Goal: Task Accomplishment & Management: Manage account settings

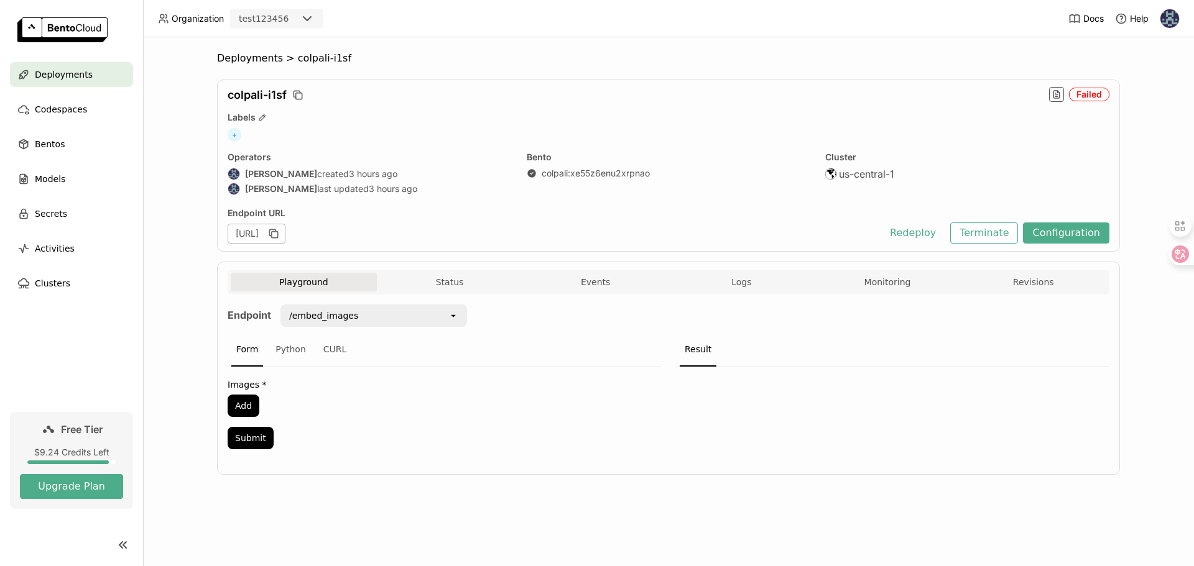
click at [388, 307] on div "/embed_images" at bounding box center [365, 316] width 167 height 20
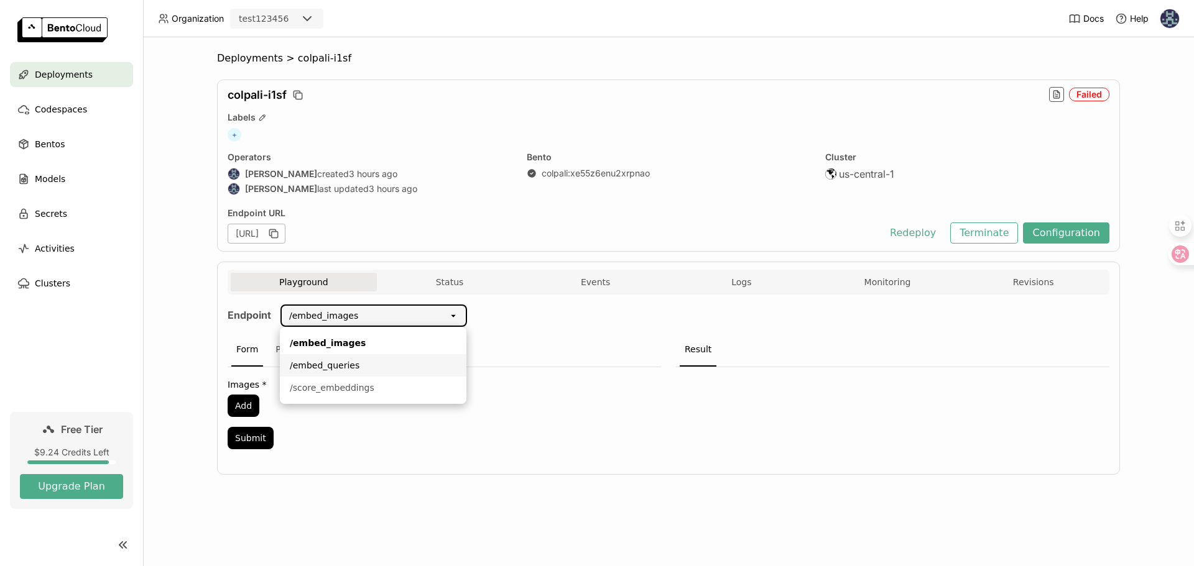
click at [375, 371] on div "/embed_queries" at bounding box center [373, 365] width 167 height 12
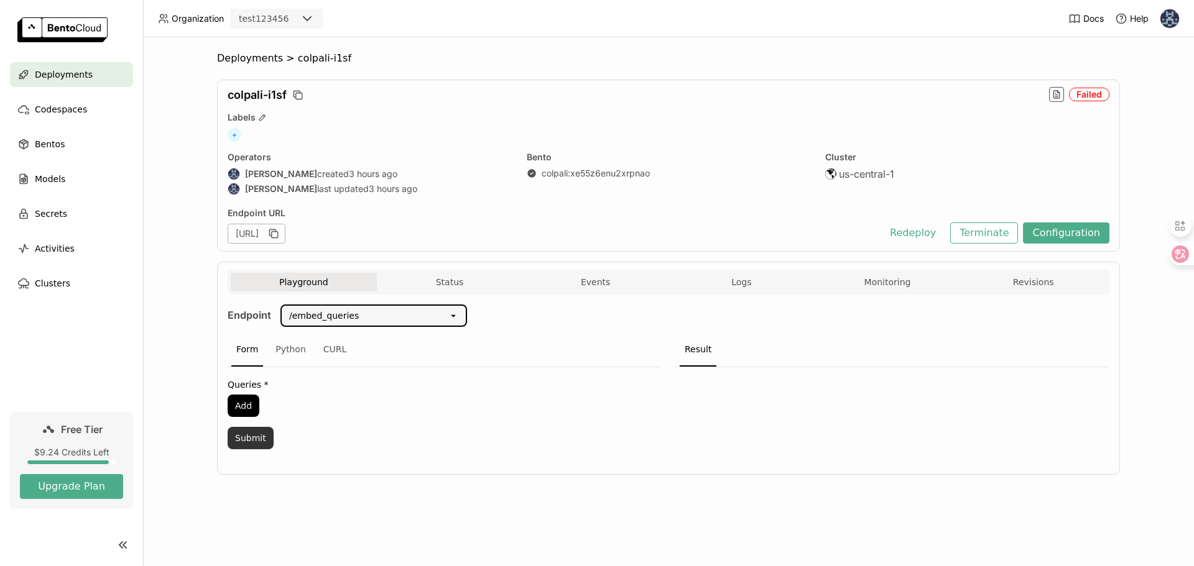
click at [255, 441] on button "Submit" at bounding box center [251, 438] width 46 height 22
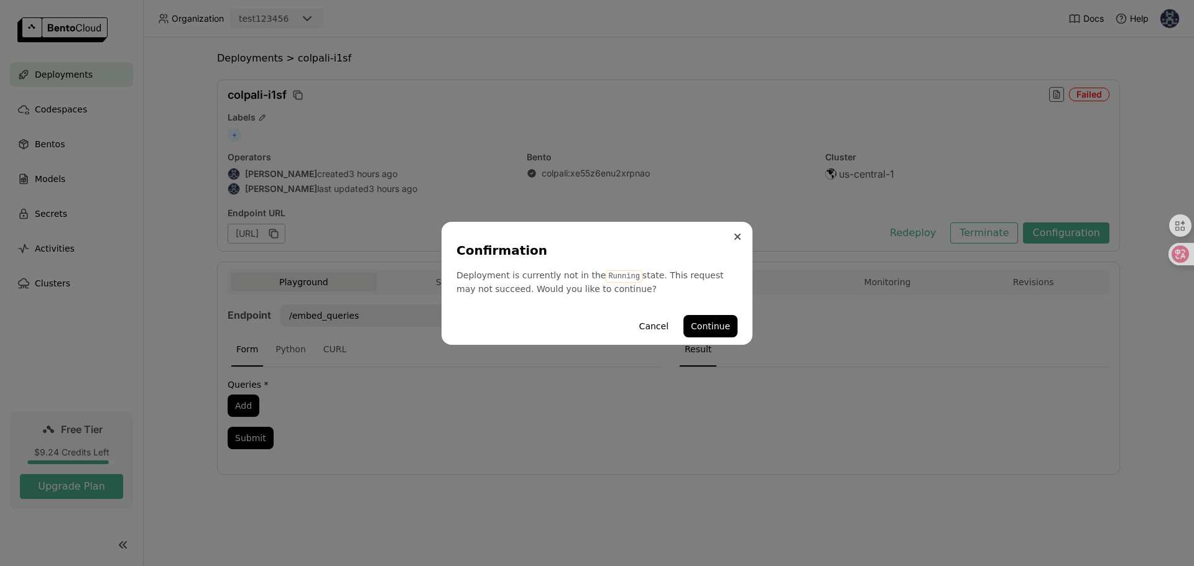
click at [732, 238] on button "Close" at bounding box center [737, 236] width 15 height 15
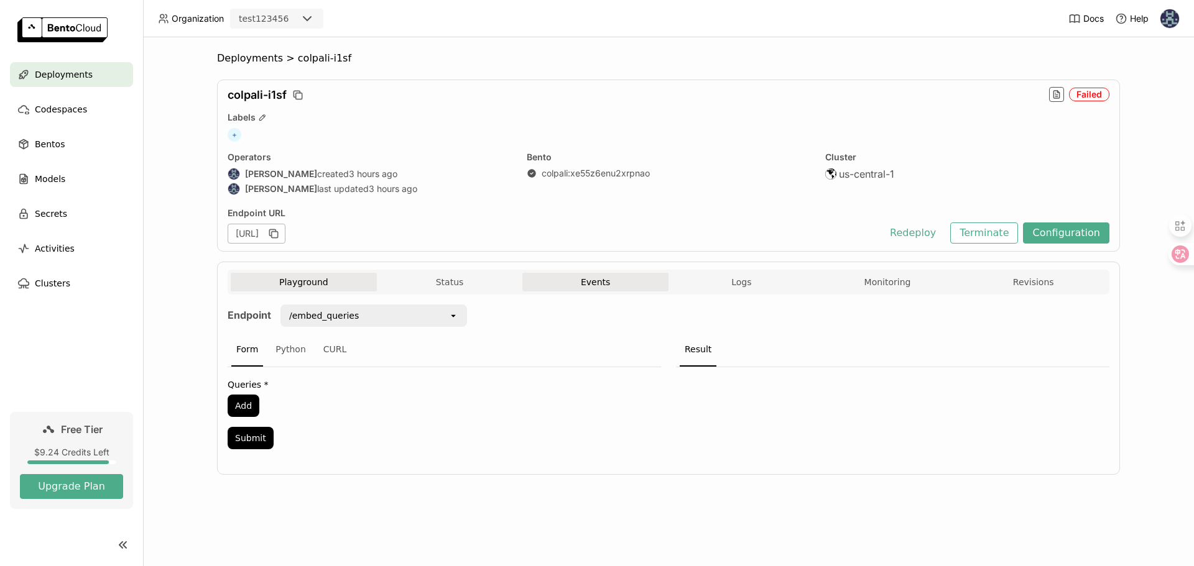
click at [581, 282] on button "Events" at bounding box center [595, 282] width 146 height 19
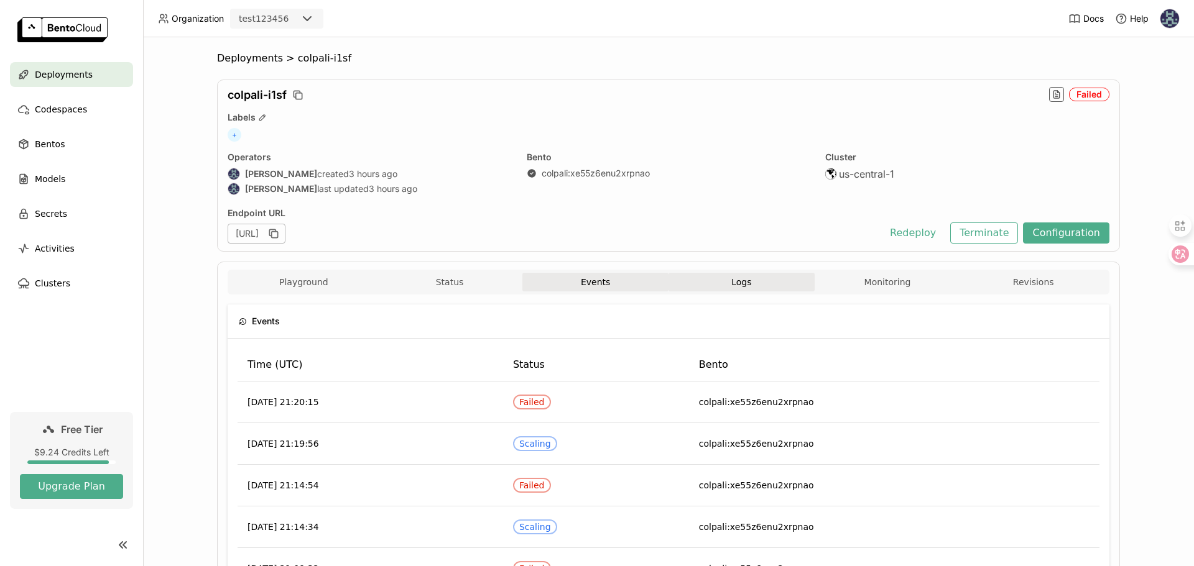
click at [767, 278] on button "Logs" at bounding box center [741, 282] width 146 height 19
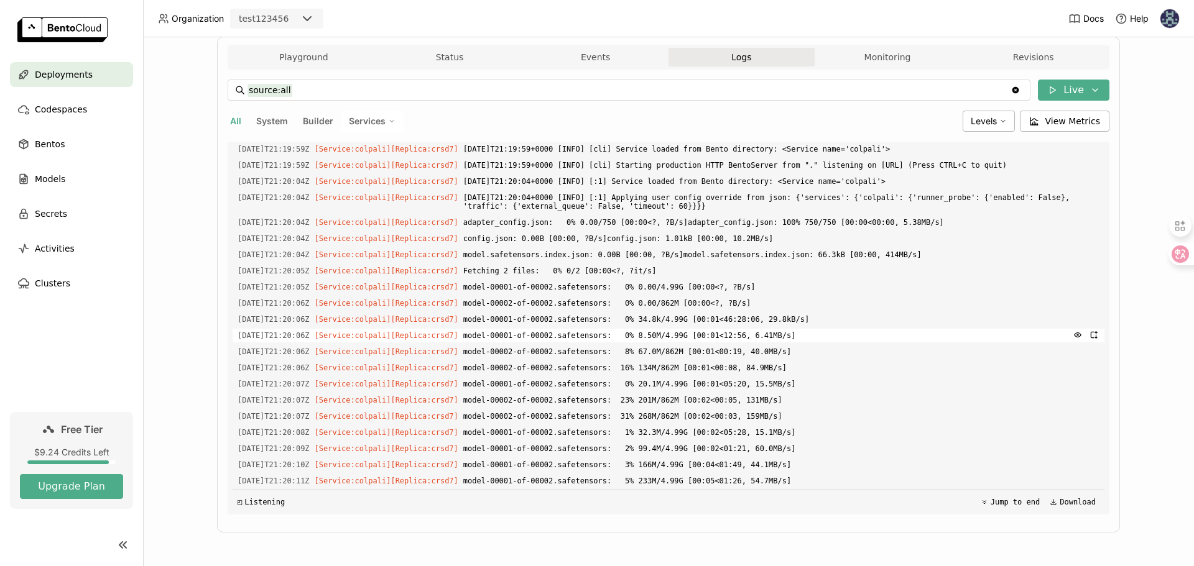
scroll to position [1576, 0]
click at [1056, 96] on button "Live" at bounding box center [1074, 90] width 72 height 21
drag, startPoint x: 985, startPoint y: 116, endPoint x: 966, endPoint y: 116, distance: 19.3
click at [981, 116] on button "Live" at bounding box center [999, 116] width 209 height 21
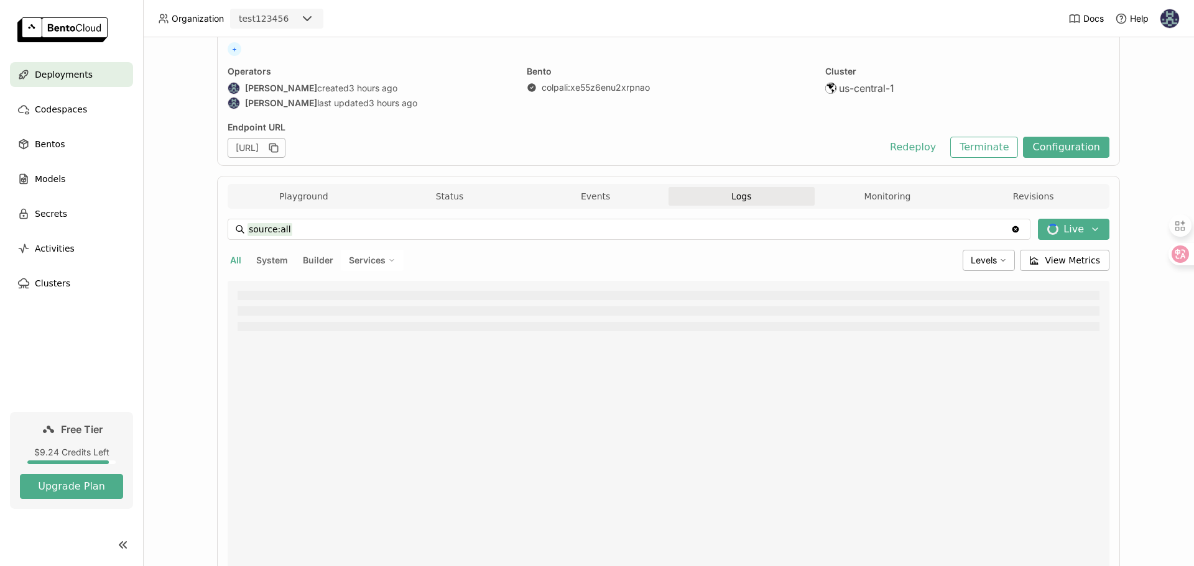
scroll to position [76, 0]
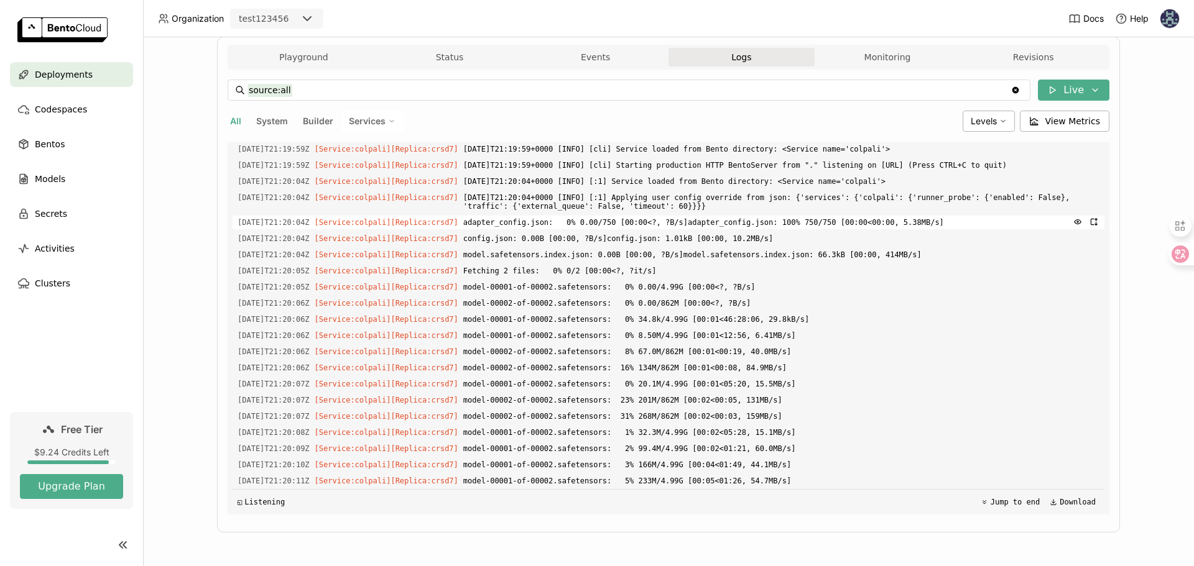
scroll to position [1576, 0]
click at [287, 54] on button "Playground" at bounding box center [304, 57] width 146 height 19
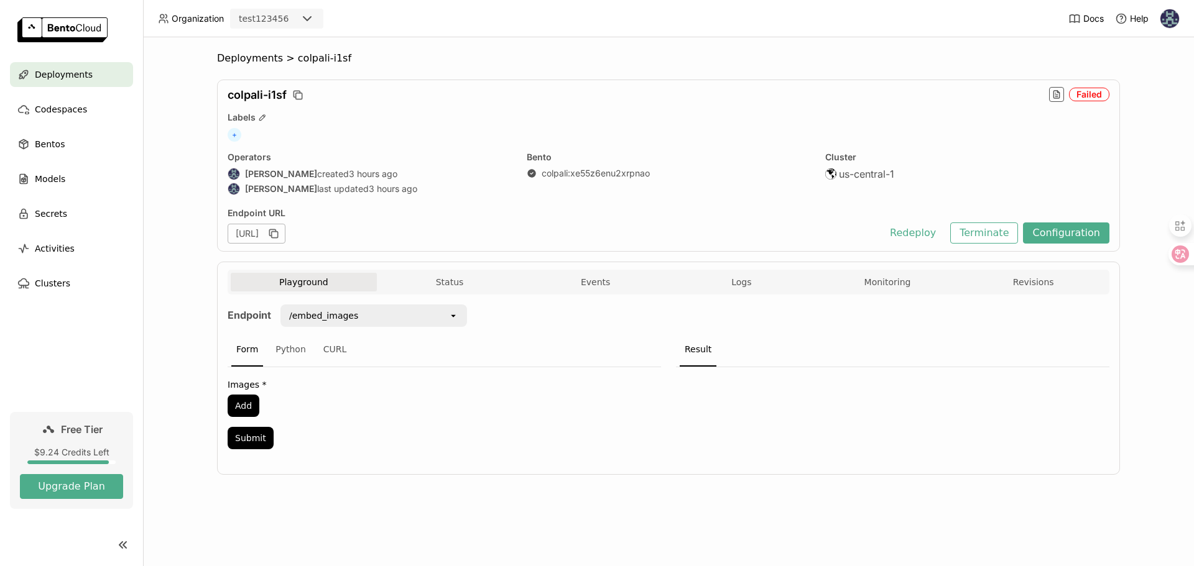
click at [69, 452] on div "$9.24 Credits Left" at bounding box center [71, 452] width 103 height 11
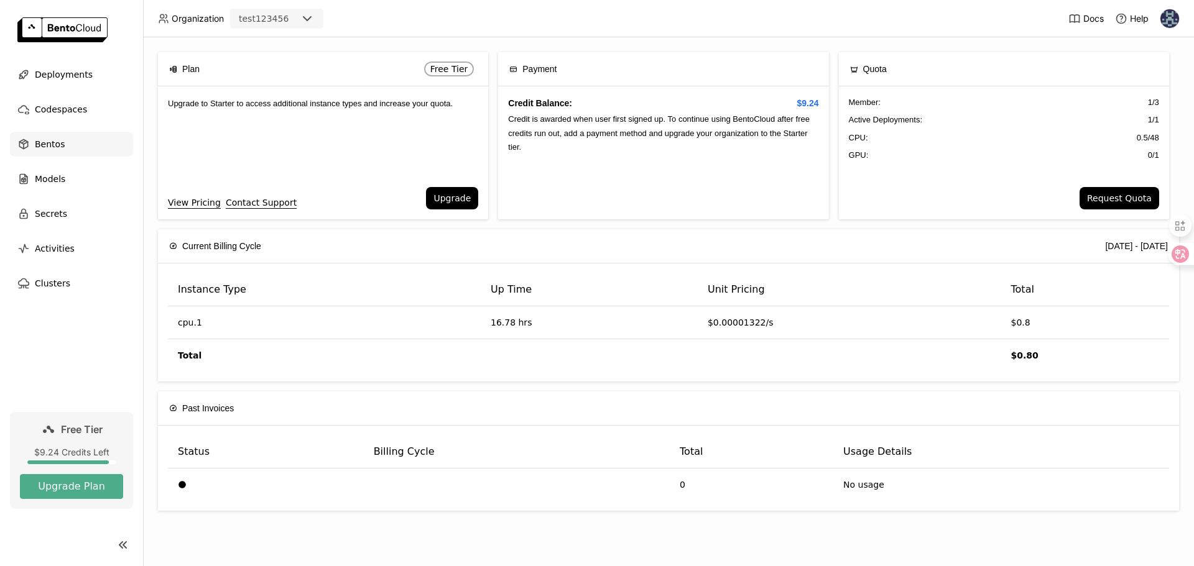
click at [71, 145] on div "Bentos" at bounding box center [71, 144] width 123 height 25
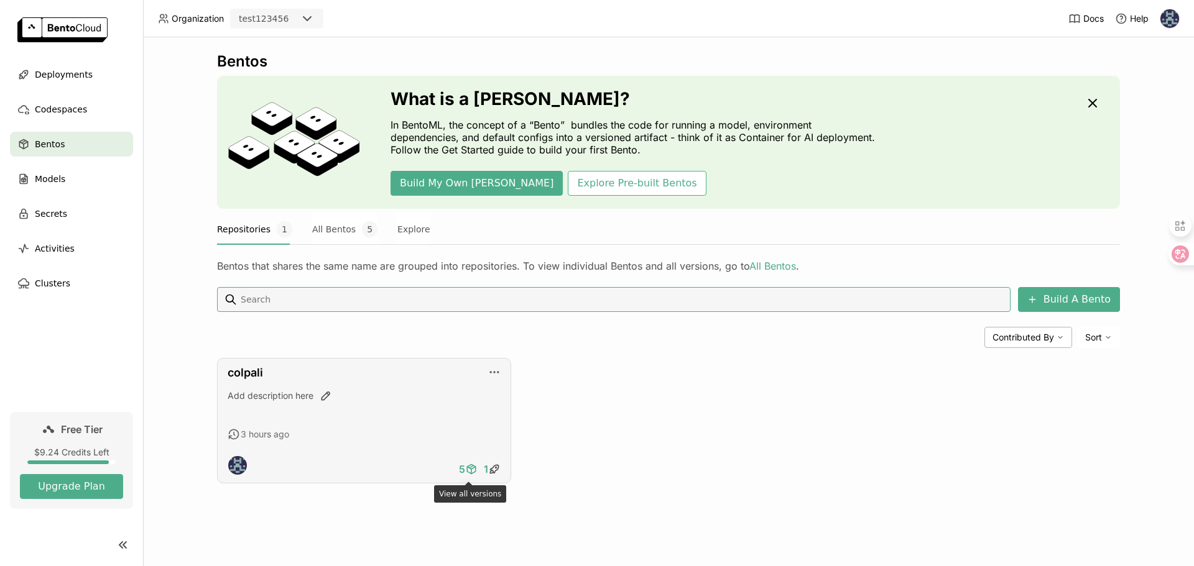
click at [466, 466] on icon at bounding box center [471, 469] width 12 height 12
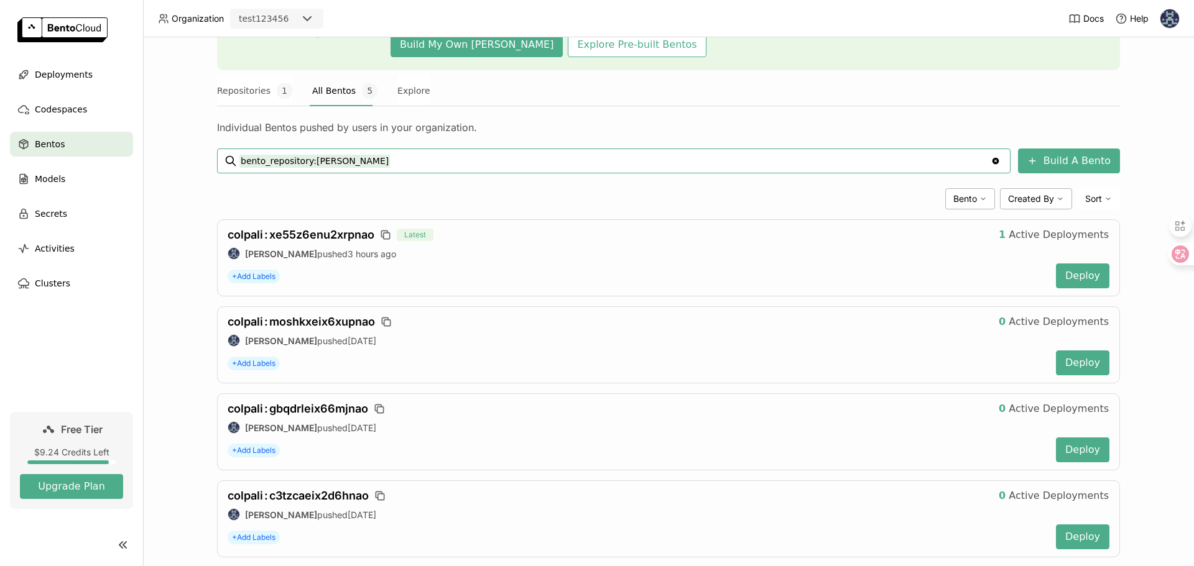
scroll to position [27, 0]
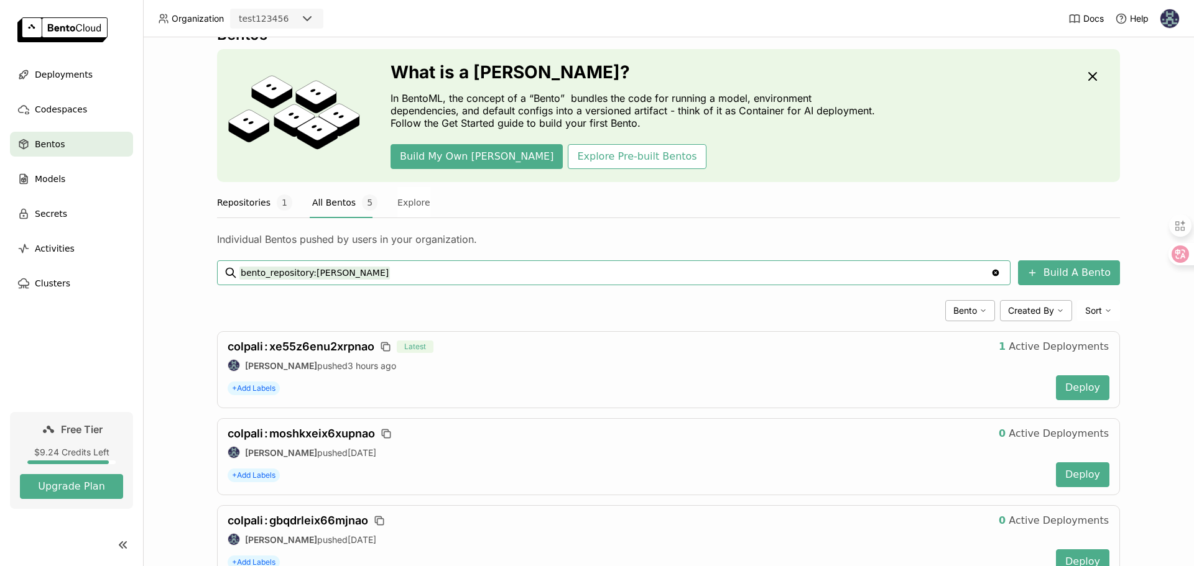
click at [241, 203] on button "Repositories 1" at bounding box center [254, 202] width 75 height 31
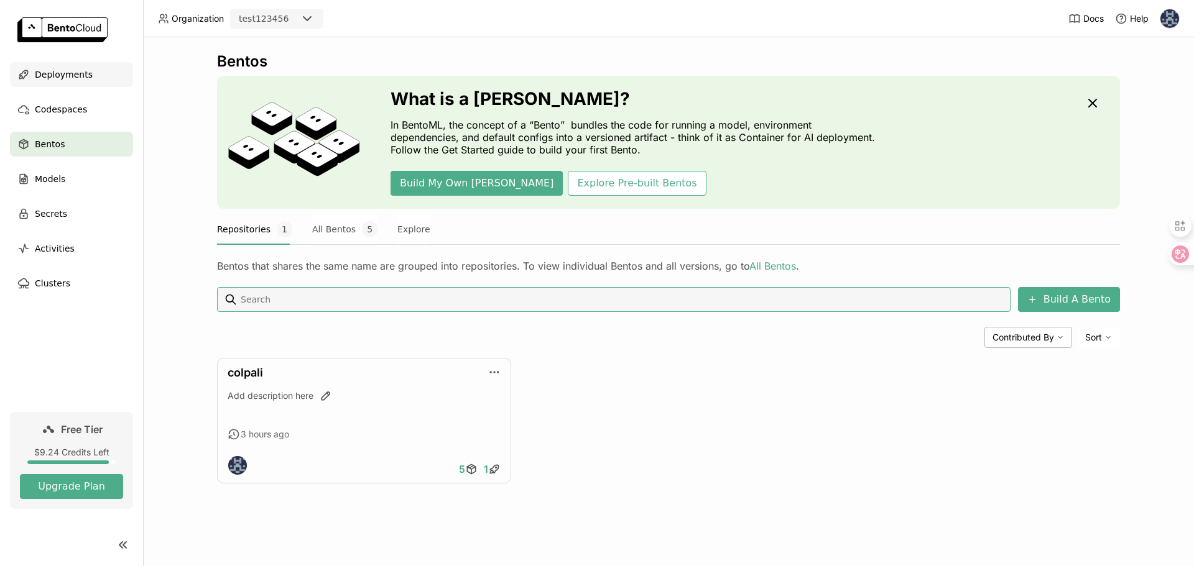
click at [58, 71] on span "Deployments" at bounding box center [64, 74] width 58 height 15
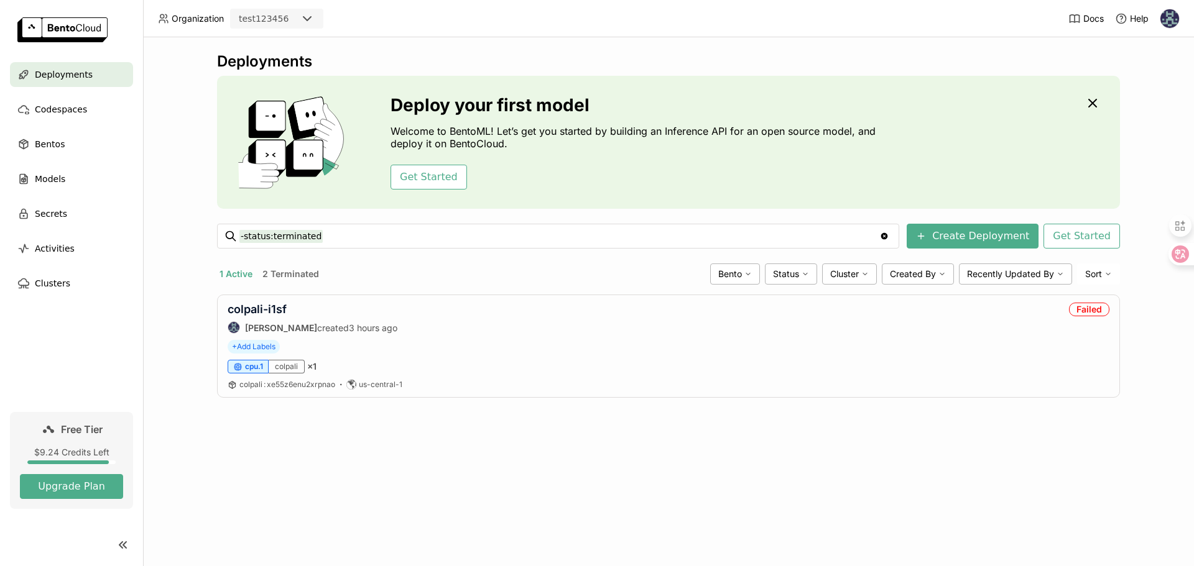
click at [234, 273] on button "1 Active" at bounding box center [236, 274] width 38 height 16
click at [294, 279] on button "2 Terminated" at bounding box center [291, 274] width 62 height 16
click at [238, 274] on button "1 Active" at bounding box center [236, 274] width 38 height 16
click at [252, 303] on link "colpali-i1sf" at bounding box center [257, 309] width 59 height 13
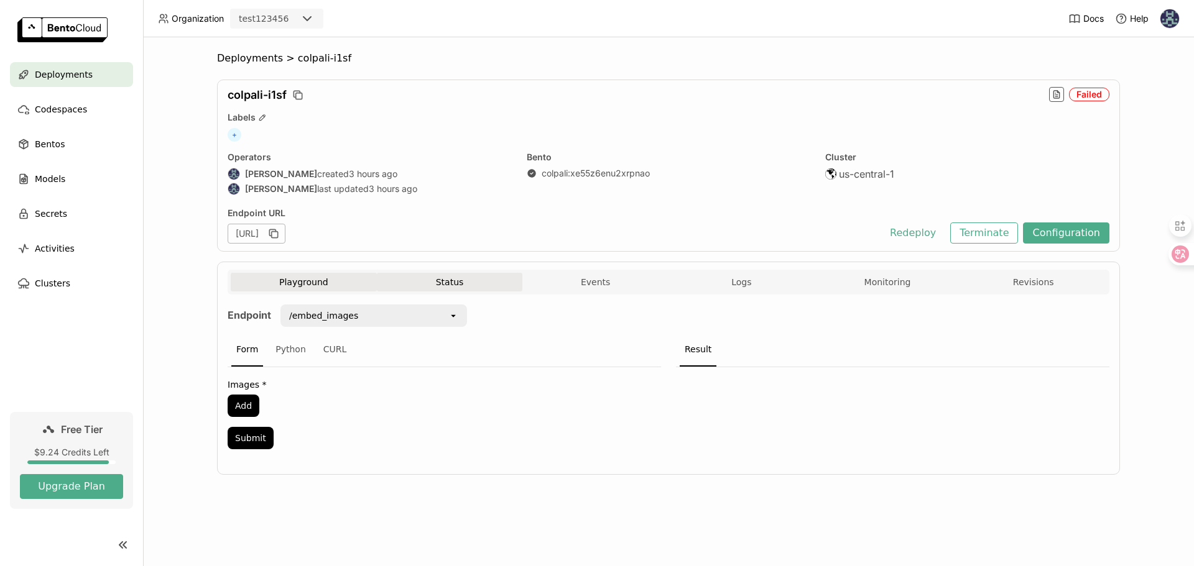
click at [470, 280] on button "Status" at bounding box center [450, 282] width 146 height 19
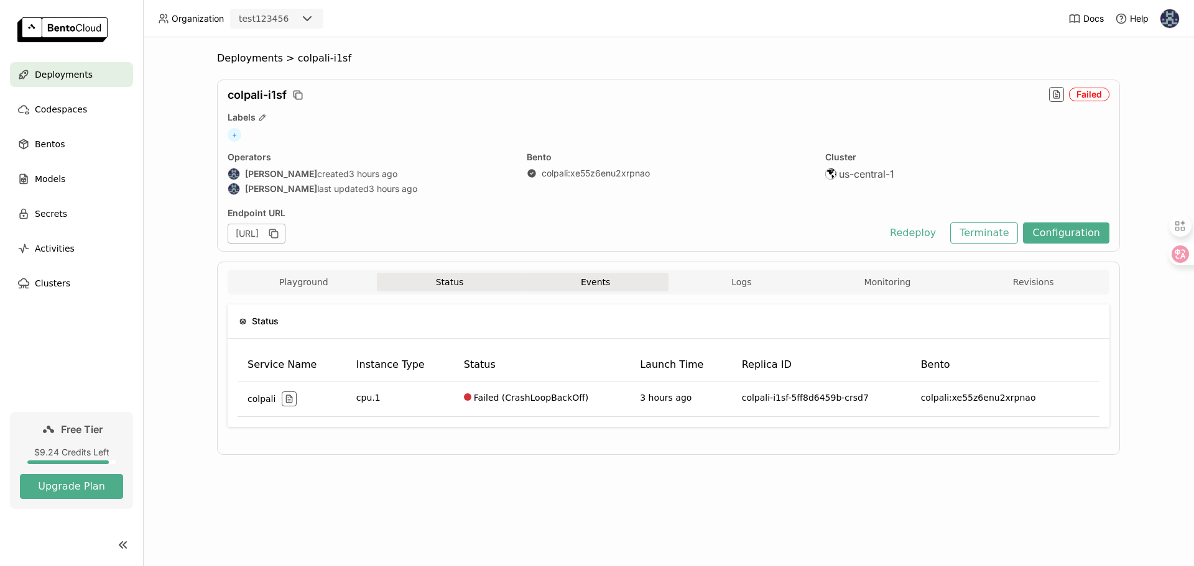
click at [612, 280] on button "Events" at bounding box center [595, 282] width 146 height 19
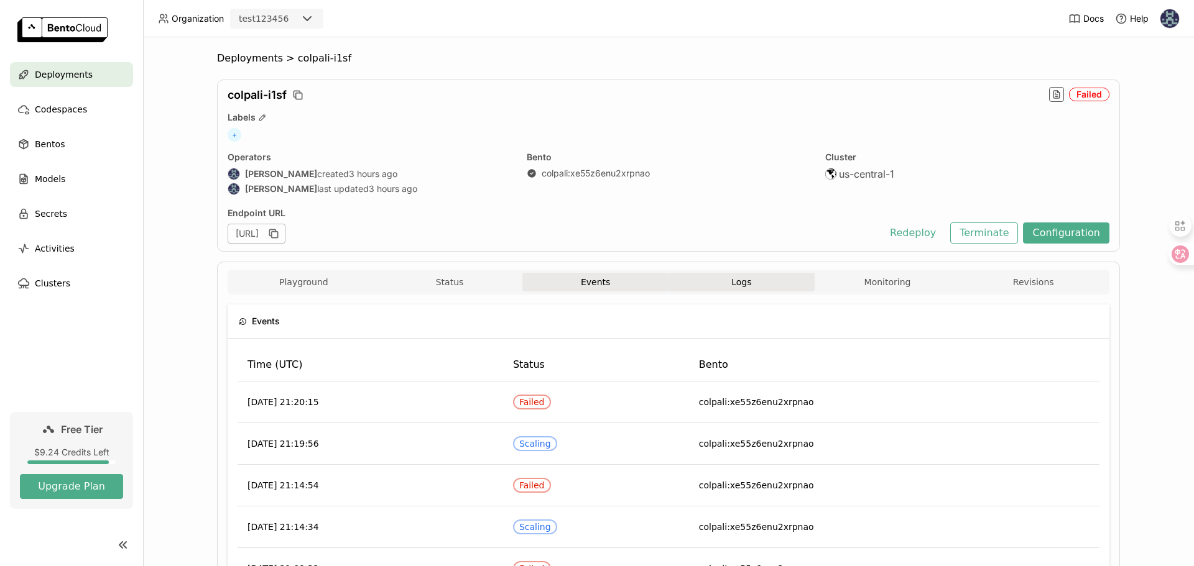
click at [711, 281] on button "Logs" at bounding box center [741, 282] width 146 height 19
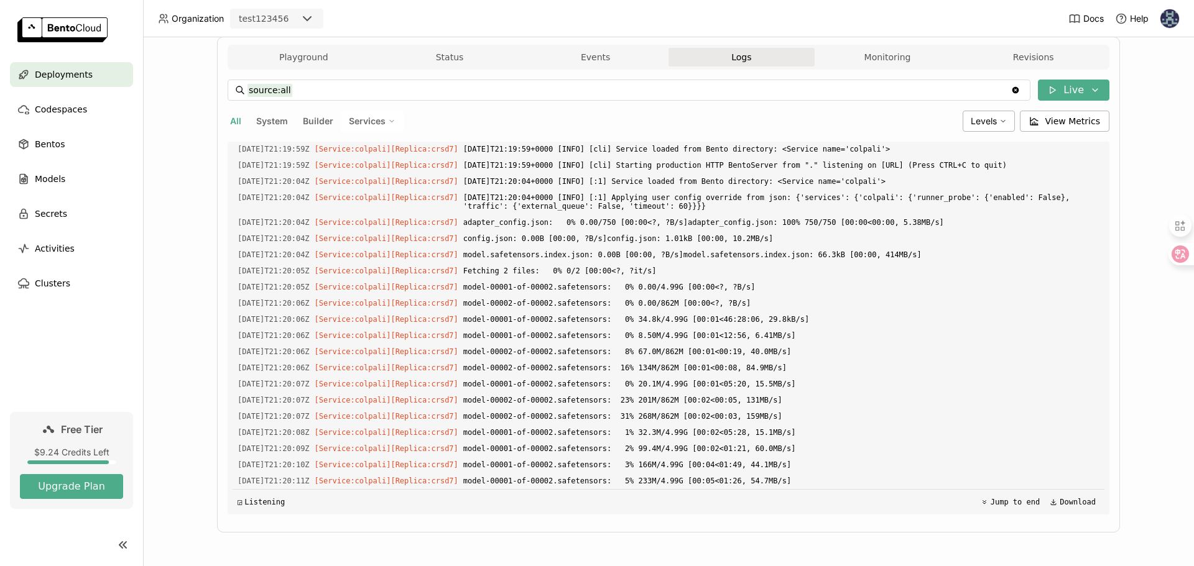
scroll to position [1277, 0]
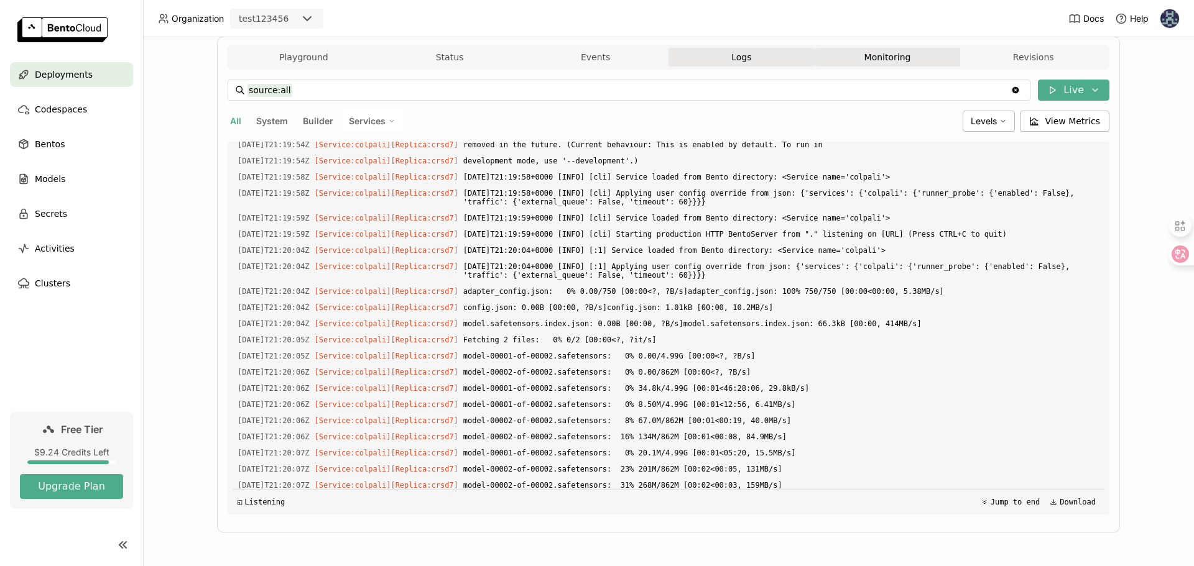
click at [875, 58] on button "Monitoring" at bounding box center [887, 57] width 146 height 19
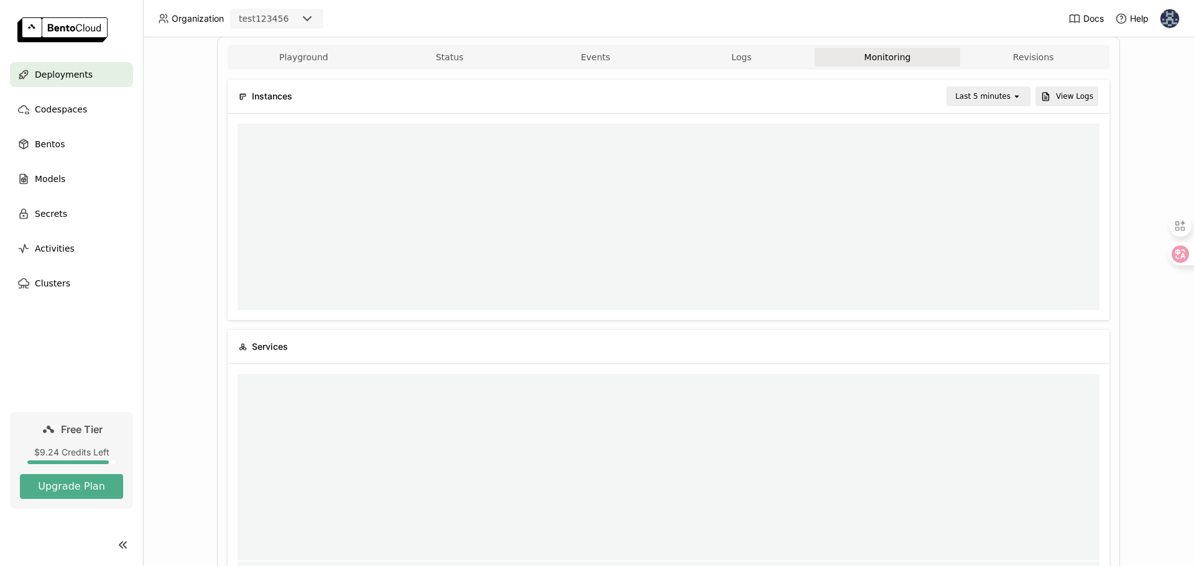
scroll to position [10, 10]
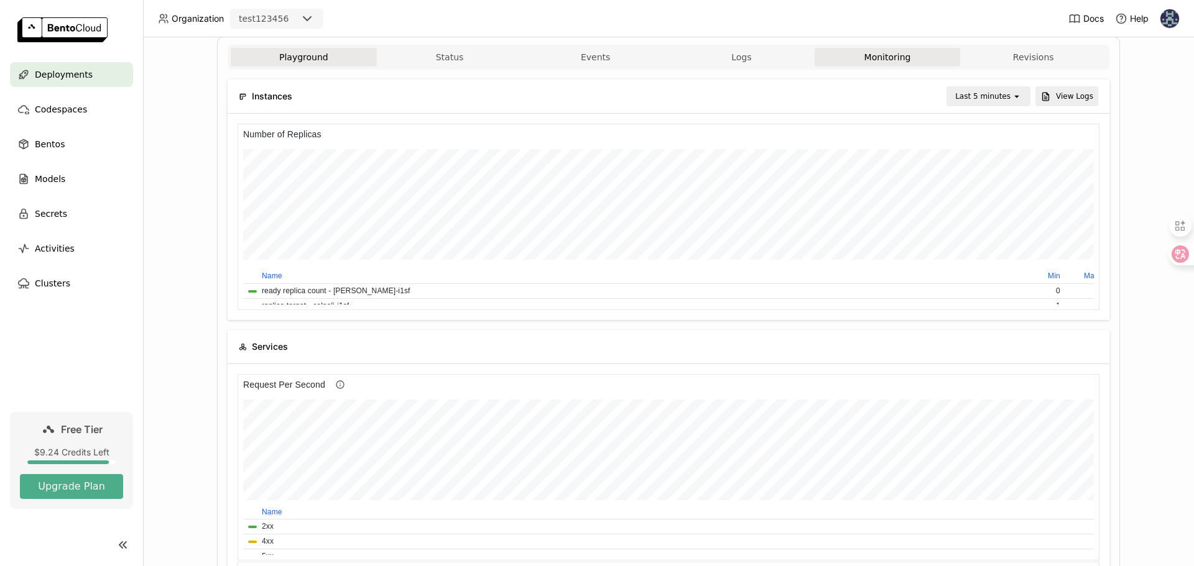
click at [310, 58] on button "Playground" at bounding box center [304, 57] width 146 height 19
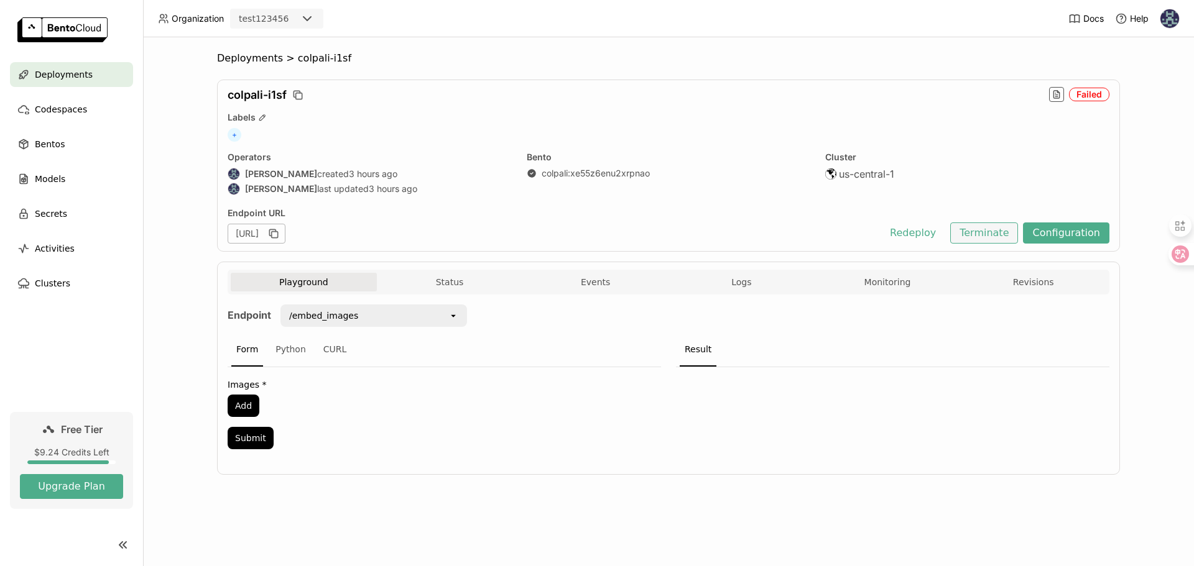
click at [1000, 226] on button "Terminate" at bounding box center [984, 233] width 68 height 21
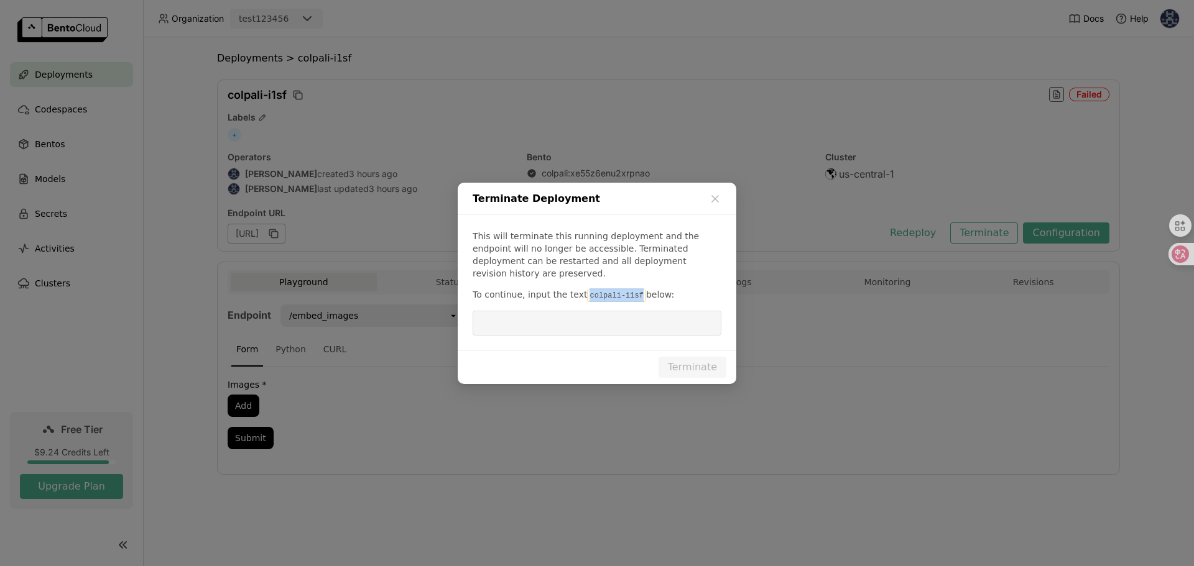
drag, startPoint x: 584, startPoint y: 299, endPoint x: 639, endPoint y: 300, distance: 54.7
click at [639, 300] on code "colpali-i1sf" at bounding box center [616, 296] width 58 height 12
copy code "colpali-i1sf"
click at [634, 322] on input "dialog" at bounding box center [597, 323] width 234 height 24
paste input "colpali-i1sf"
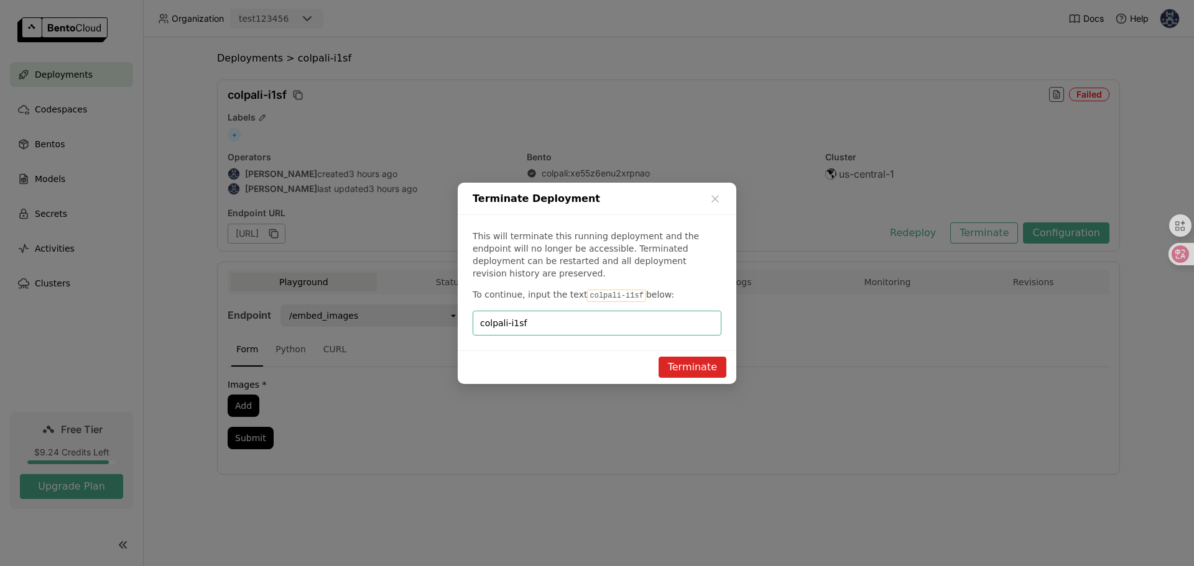
type input "colpali-i1sf"
click at [699, 363] on button "Terminate" at bounding box center [692, 367] width 68 height 21
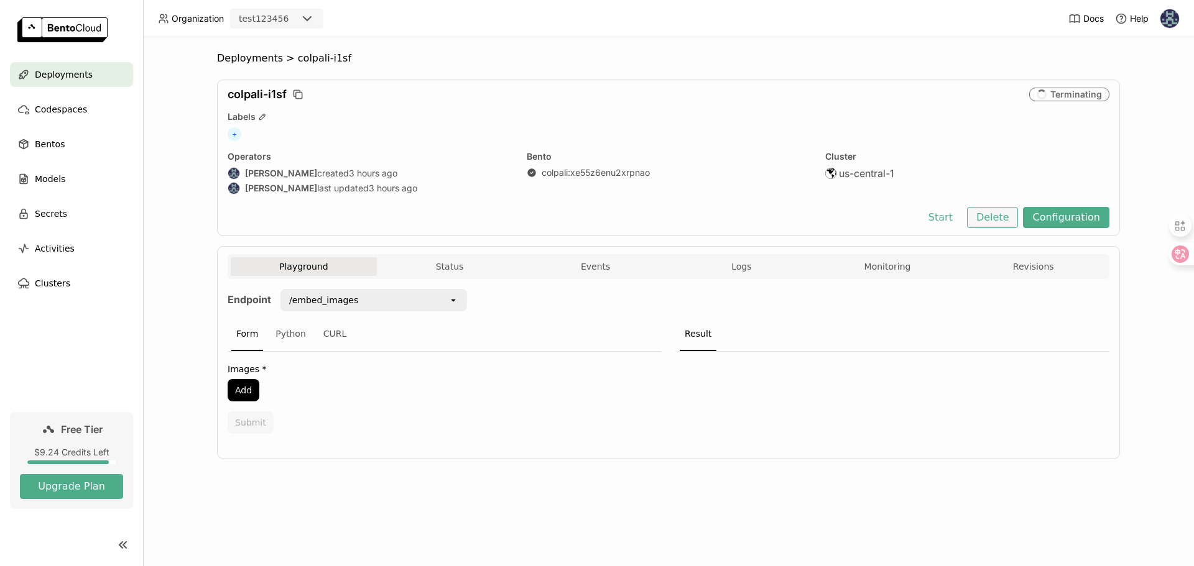
click at [999, 216] on button "Delete" at bounding box center [993, 217] width 52 height 21
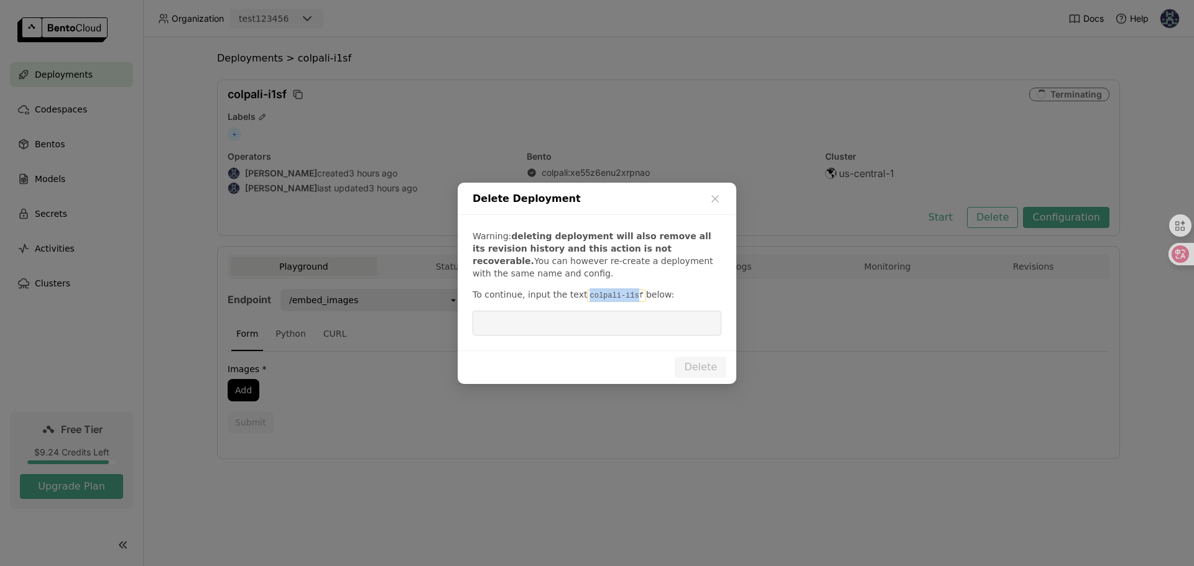
drag, startPoint x: 581, startPoint y: 297, endPoint x: 635, endPoint y: 295, distance: 54.1
click at [635, 295] on p "To continue, input the text colpali-i1sf below:" at bounding box center [597, 295] width 249 height 14
click at [636, 364] on div "Delete" at bounding box center [597, 368] width 279 height 34
drag, startPoint x: 640, startPoint y: 297, endPoint x: 589, endPoint y: 297, distance: 51.0
click at [589, 297] on p "To continue, input the text colpali-i1sf below:" at bounding box center [597, 295] width 249 height 14
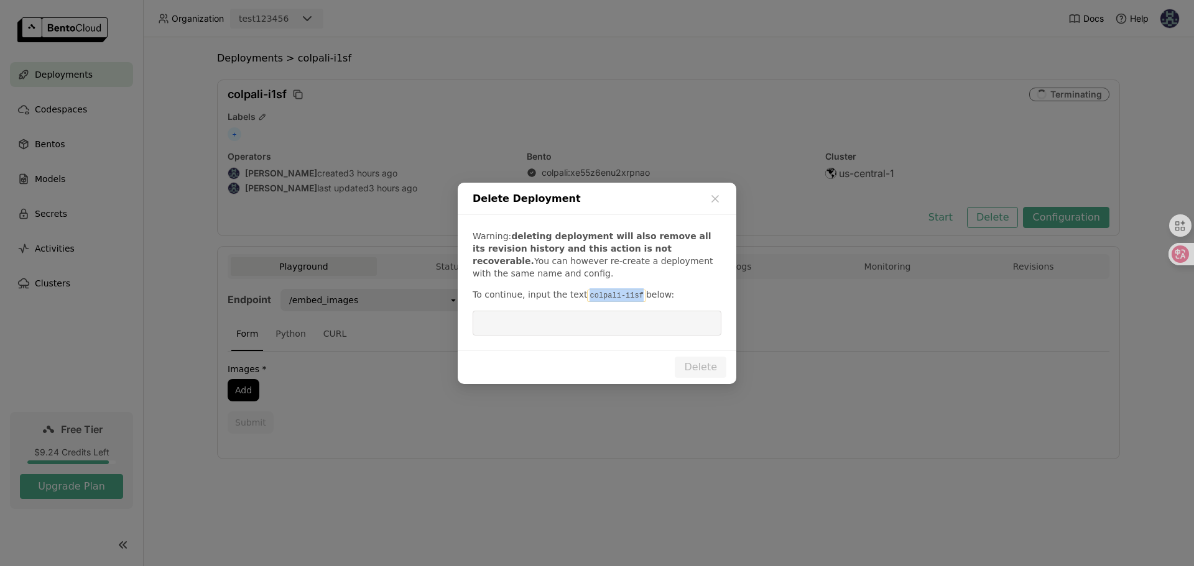
drag, startPoint x: 584, startPoint y: 297, endPoint x: 638, endPoint y: 298, distance: 54.1
click at [638, 298] on code "colpali-i1sf" at bounding box center [616, 296] width 58 height 12
copy code "colpali-i1sf"
click at [640, 328] on input "dialog" at bounding box center [597, 323] width 234 height 24
paste input "colpali-i1sf"
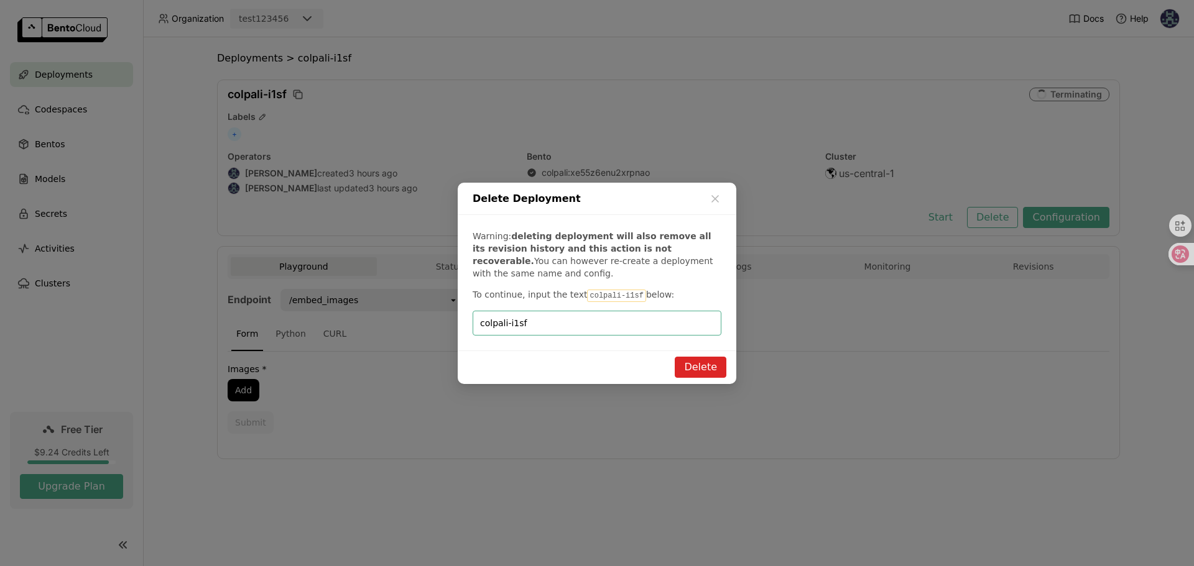
type input "colpali-i1sf"
click at [701, 370] on button "Delete" at bounding box center [701, 367] width 52 height 21
